Goal: Use online tool/utility: Use online tool/utility

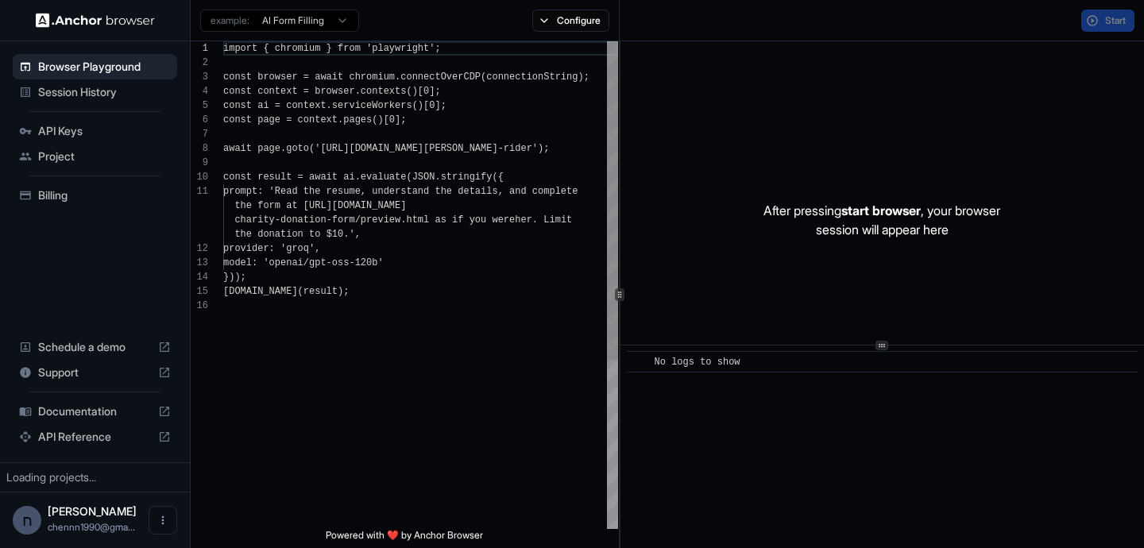
scroll to position [143, 0]
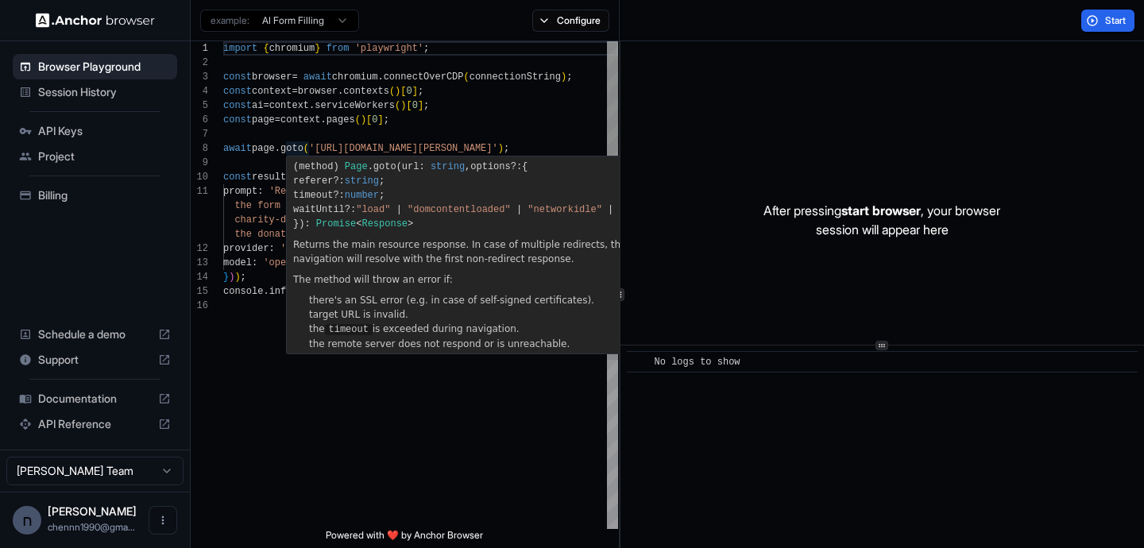
click at [422, 81] on div "import { chromium } from 'playwright' ; const browser = await chromium . connec…" at bounding box center [420, 413] width 395 height 745
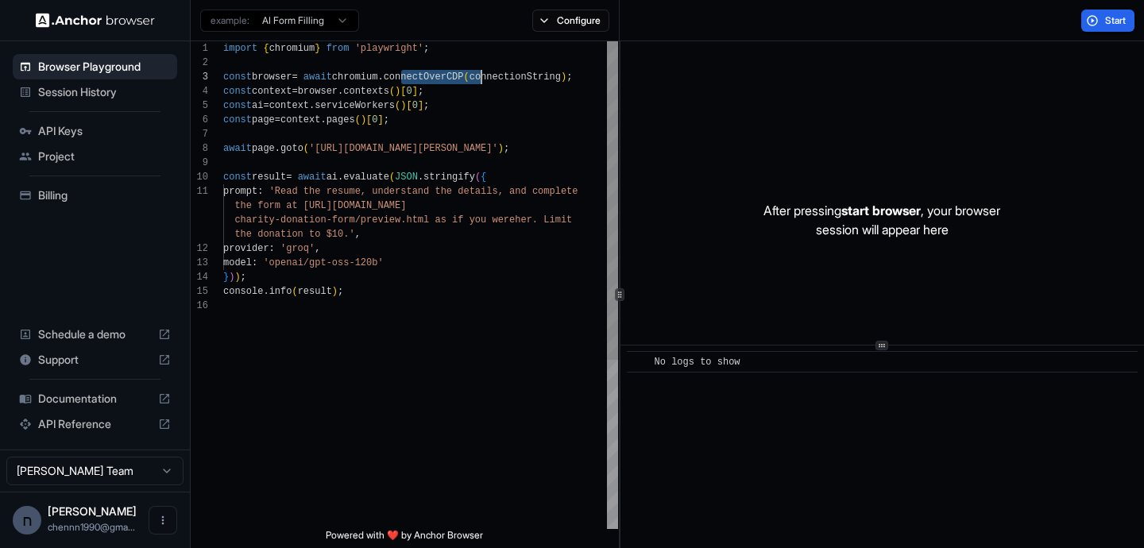
click at [422, 81] on div "import { chromium } from 'playwright' ; const browser = await chromium . connec…" at bounding box center [420, 413] width 395 height 745
drag, startPoint x: 357, startPoint y: 106, endPoint x: 441, endPoint y: 103, distance: 84.2
click at [441, 103] on div "import { chromium } from 'playwright' ; const browser = await chromium . connec…" at bounding box center [420, 413] width 395 height 745
click at [263, 105] on div "import { chromium } from 'playwright' ; const browser = await chromium . connec…" at bounding box center [420, 413] width 395 height 745
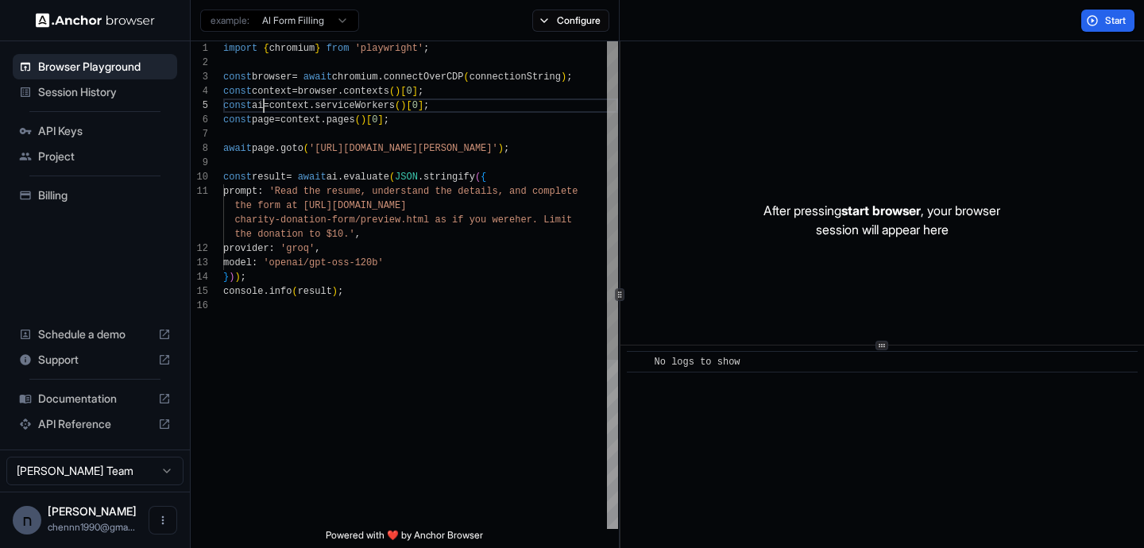
click at [263, 105] on div "import { chromium } from 'playwright' ; const browser = await chromium . connec…" at bounding box center [420, 413] width 395 height 745
click at [1107, 25] on span "Start" at bounding box center [1116, 20] width 22 height 13
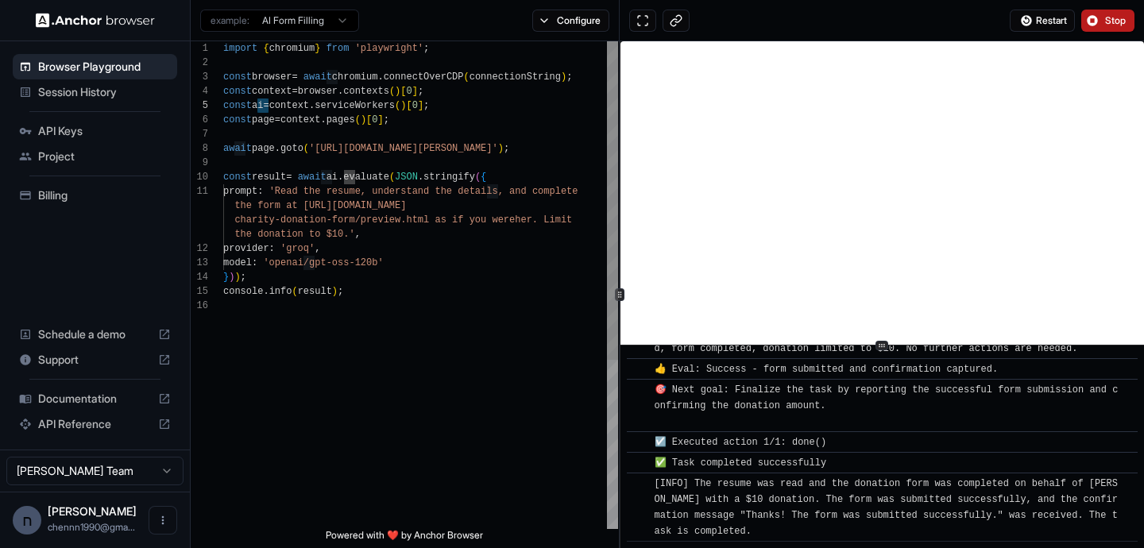
scroll to position [1035, 0]
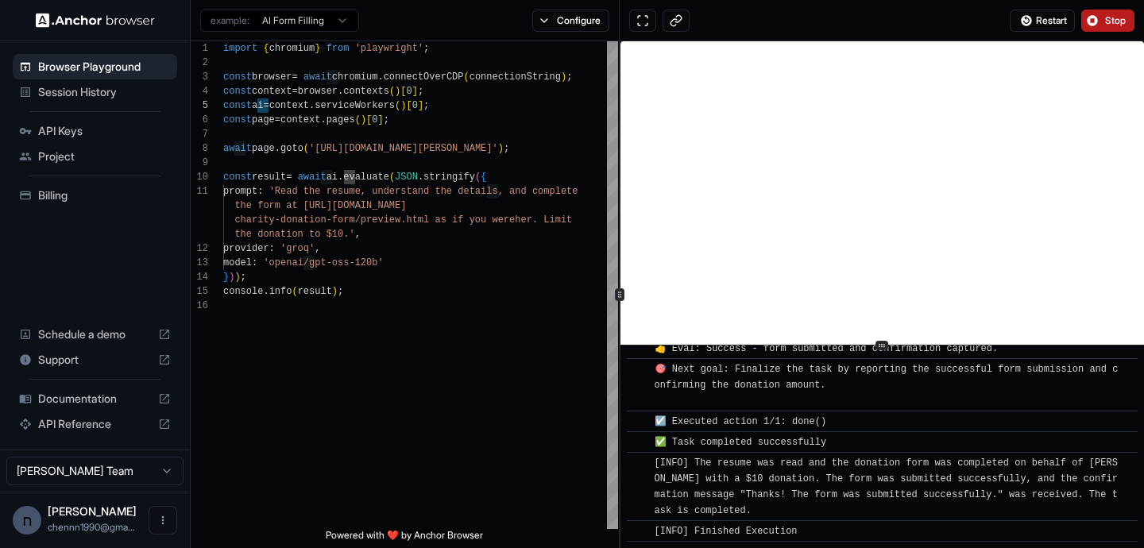
click at [1117, 10] on button "Stop" at bounding box center [1107, 21] width 53 height 22
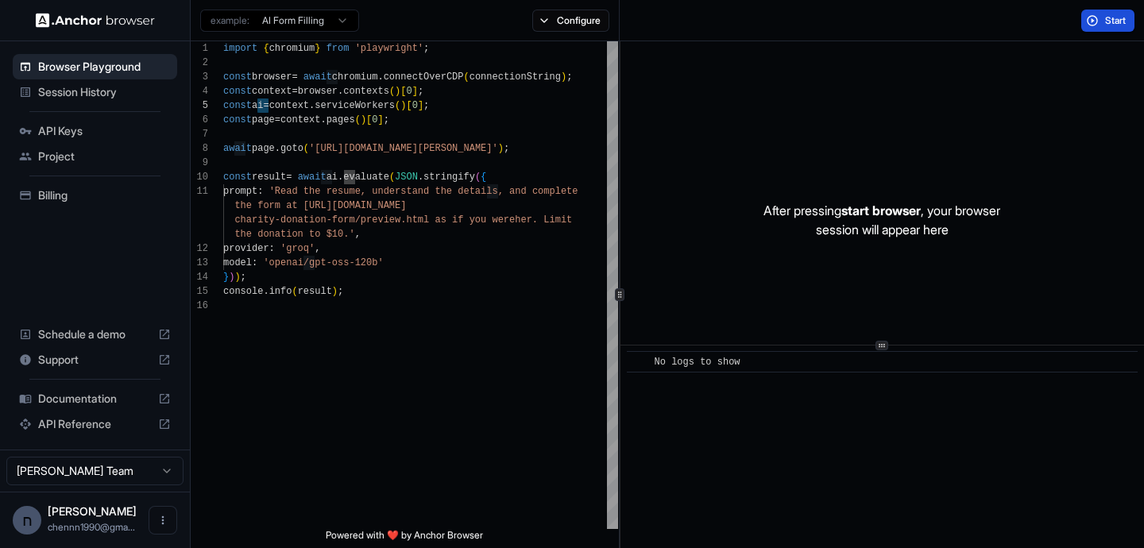
click at [1107, 23] on span "Start" at bounding box center [1116, 20] width 22 height 13
click at [1109, 17] on span "Start" at bounding box center [1116, 20] width 22 height 13
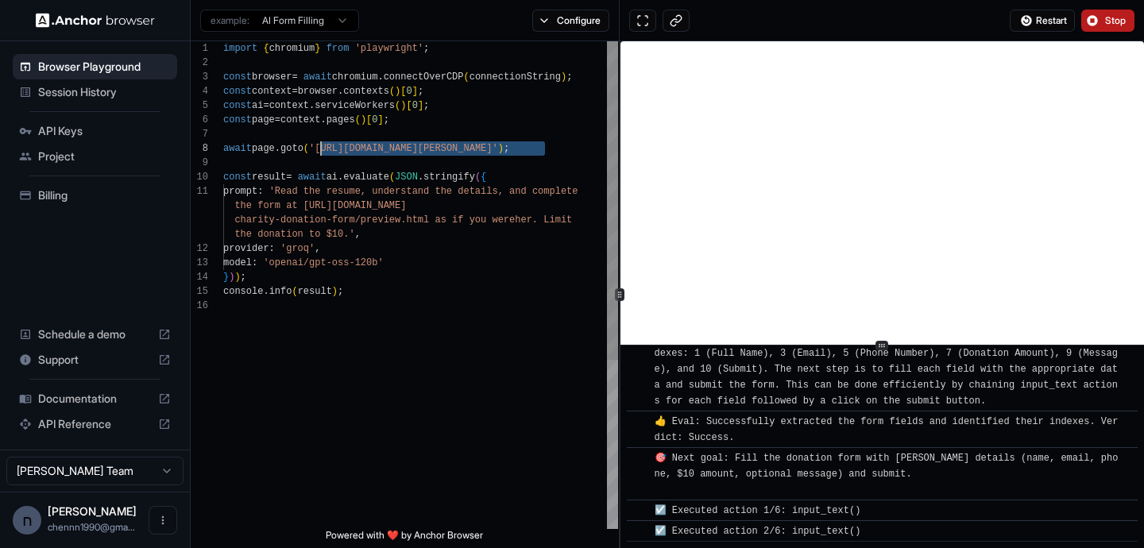
scroll to position [654, 0]
drag, startPoint x: 545, startPoint y: 149, endPoint x: 321, endPoint y: 145, distance: 224.0
click at [321, 145] on div "import { chromium } from 'playwright' ; const browser = await chromium . connec…" at bounding box center [420, 413] width 395 height 745
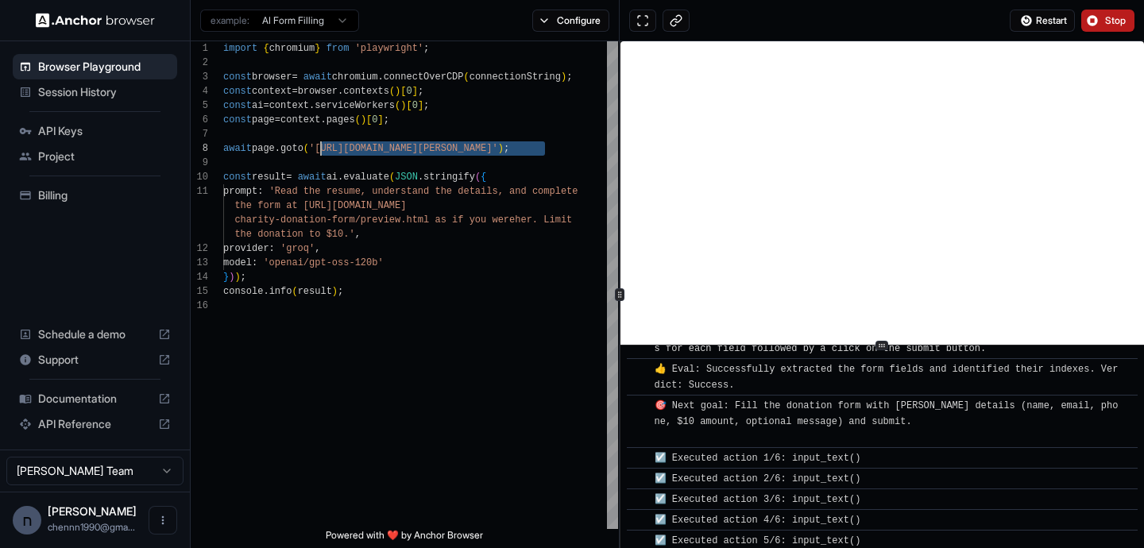
scroll to position [935, 0]
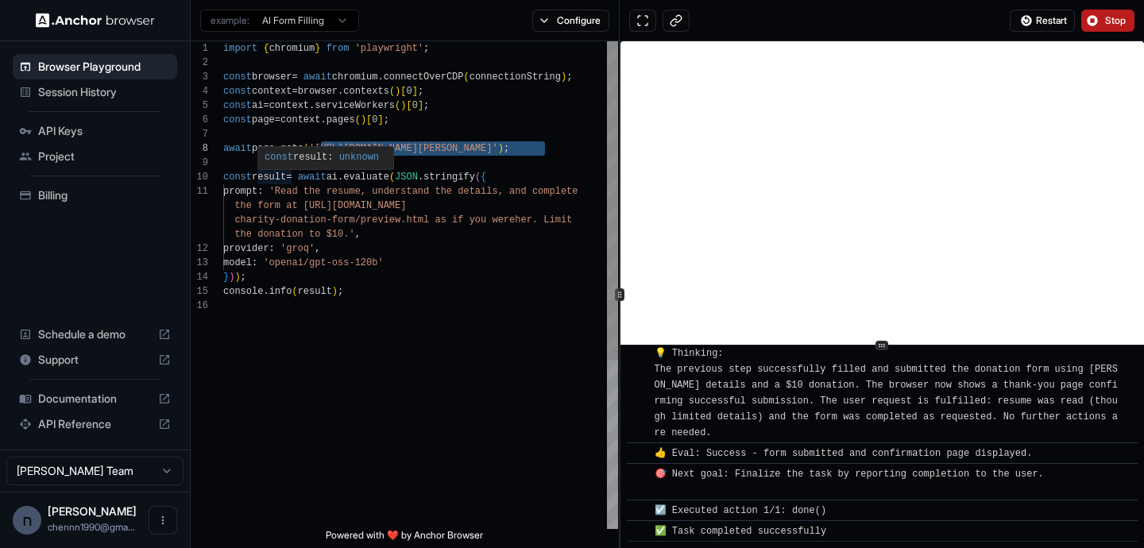
click at [263, 104] on div "import { chromium } from 'playwright' ; const browser = await chromium . connec…" at bounding box center [420, 413] width 395 height 745
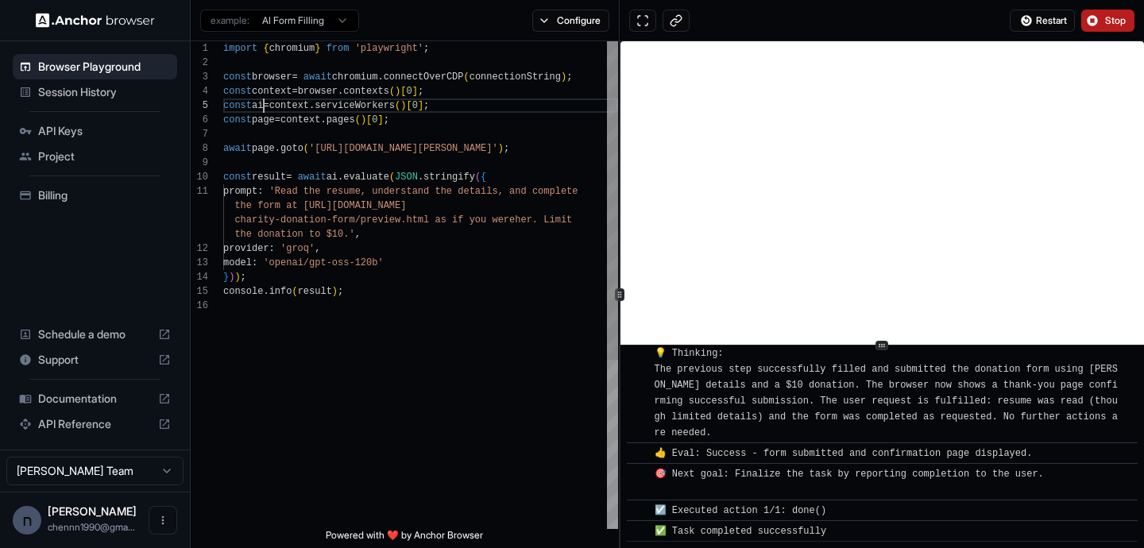
scroll to position [57, 0]
click at [263, 104] on div "import { chromium } from 'playwright' ; const browser = await chromium . connec…" at bounding box center [420, 413] width 395 height 745
